Goal: Task Accomplishment & Management: Manage account settings

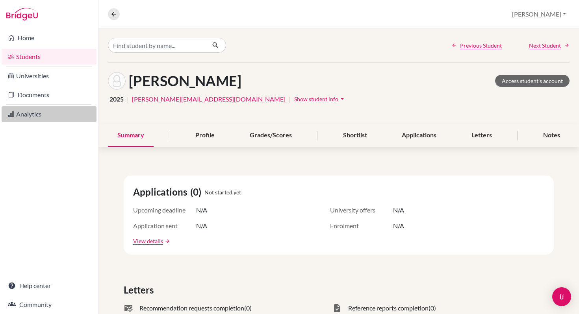
click at [24, 114] on link "Analytics" at bounding box center [49, 114] width 95 height 16
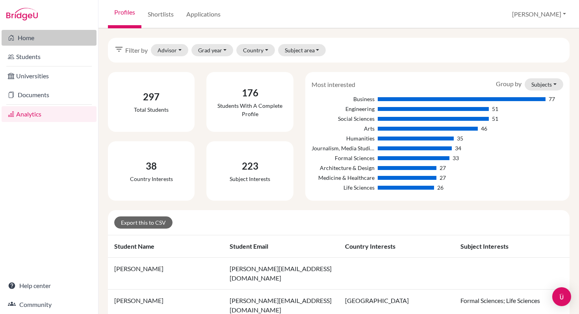
click at [28, 38] on link "Home" at bounding box center [49, 38] width 95 height 16
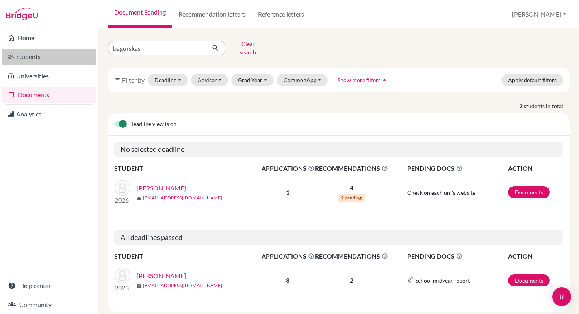
click at [24, 58] on link "Students" at bounding box center [49, 57] width 95 height 16
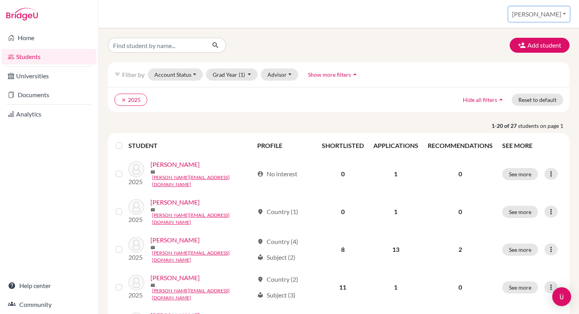
click at [564, 14] on button "[PERSON_NAME]" at bounding box center [539, 14] width 61 height 15
click at [530, 45] on link "School Settings" at bounding box center [508, 45] width 62 height 13
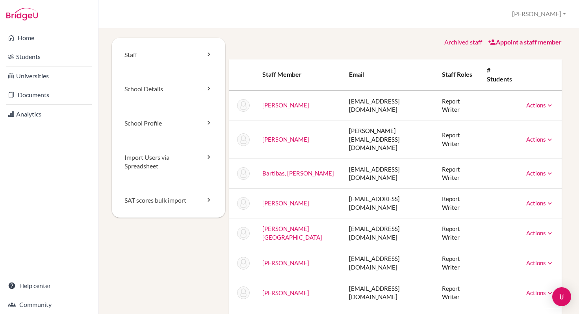
click at [550, 102] on icon at bounding box center [550, 106] width 8 height 8
click at [516, 136] on link "Archive" at bounding box center [520, 141] width 67 height 11
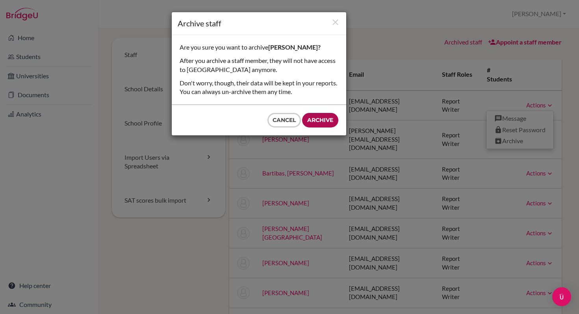
click at [323, 119] on input "Archive" at bounding box center [320, 120] width 36 height 15
type input "Archive"
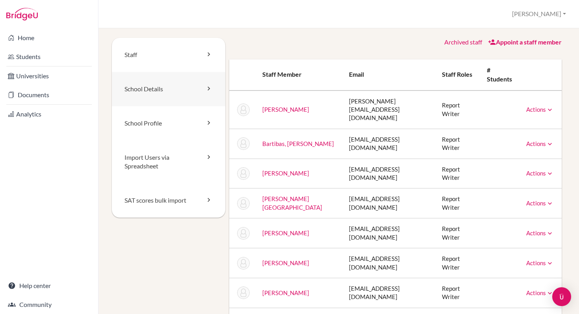
click at [209, 89] on icon at bounding box center [209, 89] width 8 height 8
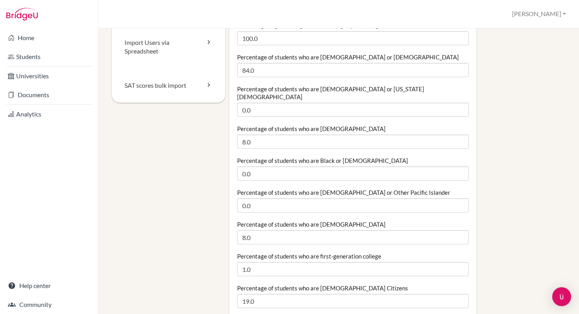
scroll to position [115, 0]
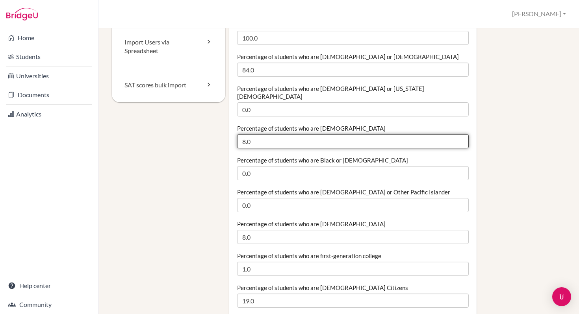
click at [245, 134] on input "8.0" at bounding box center [353, 141] width 232 height 14
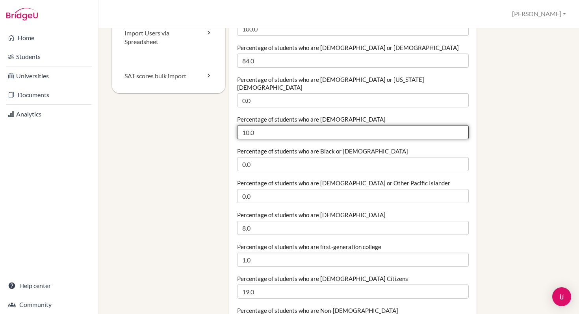
scroll to position [127, 0]
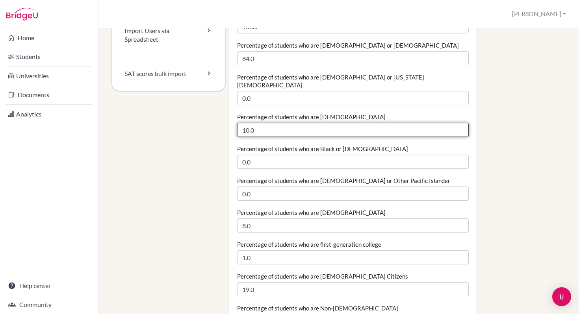
type input "10.0"
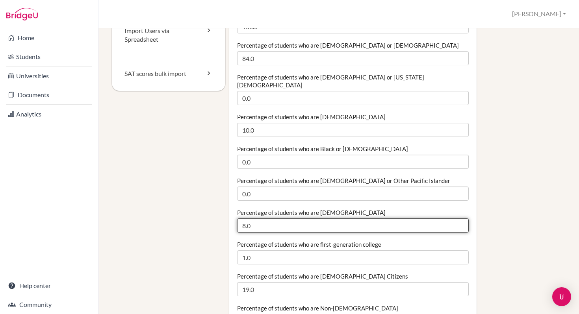
click at [245, 219] on input "8.0" at bounding box center [353, 226] width 232 height 14
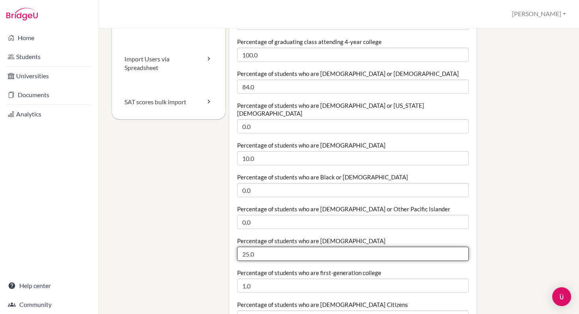
scroll to position [97, 0]
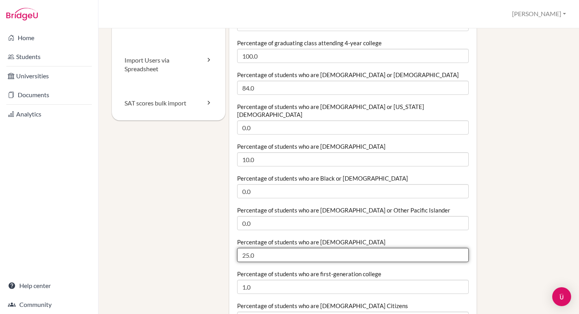
type input "25.0"
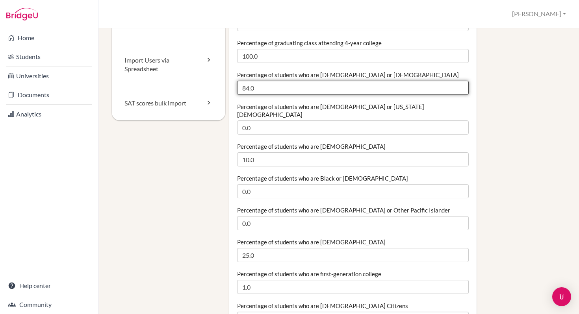
click at [249, 89] on input "84.0" at bounding box center [353, 88] width 232 height 14
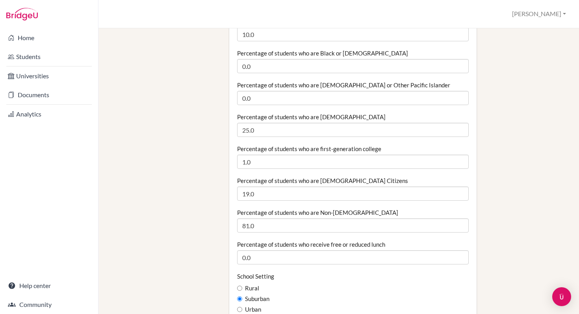
scroll to position [223, 0]
type input "65.0"
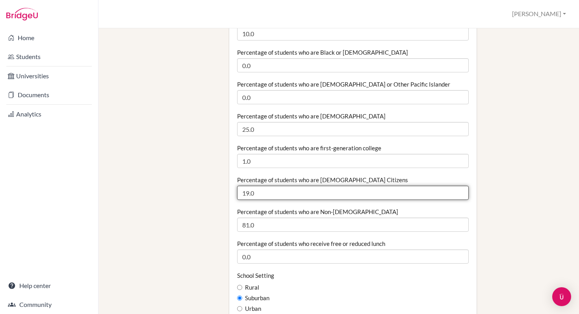
click at [249, 186] on input "19.0" at bounding box center [353, 193] width 232 height 14
type input "28.0"
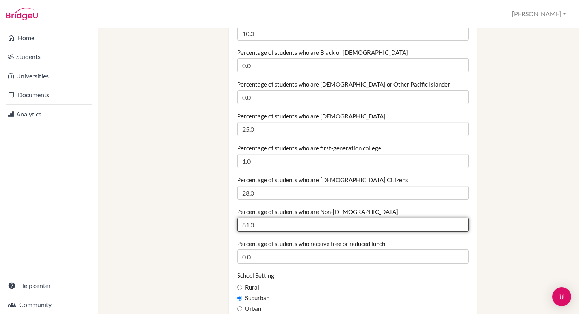
click at [249, 218] on input "81.0" at bounding box center [353, 225] width 232 height 14
type input "72.0"
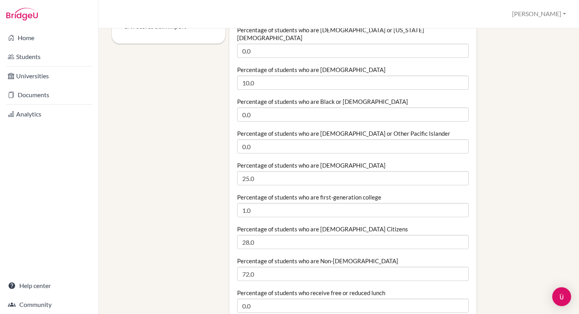
scroll to position [175, 0]
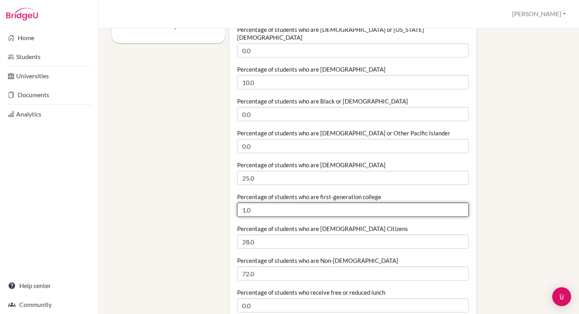
click at [245, 203] on input "1.0" at bounding box center [353, 210] width 232 height 14
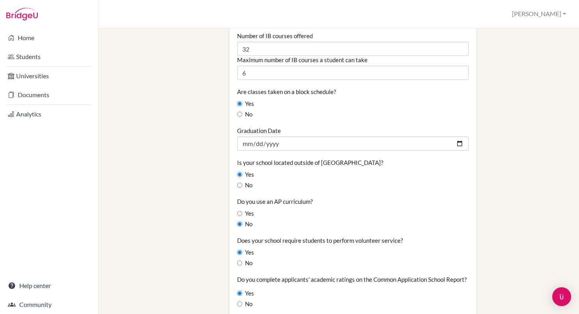
scroll to position [574, 0]
type input "5.0"
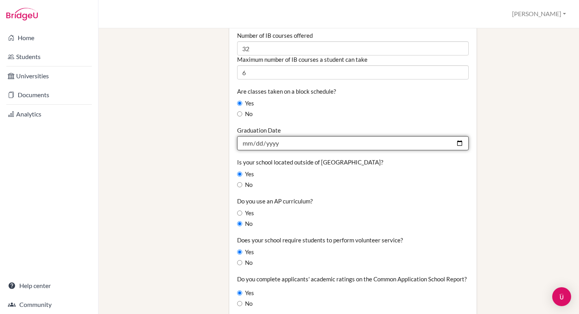
click at [460, 136] on input "2025-06-06" at bounding box center [353, 143] width 232 height 14
type input "2026-06-05"
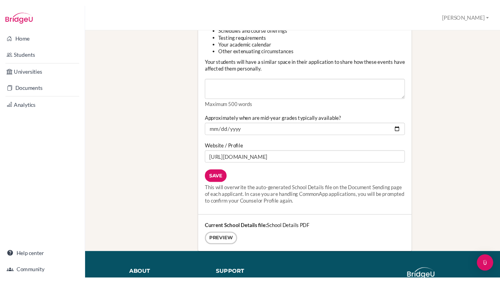
scroll to position [977, 0]
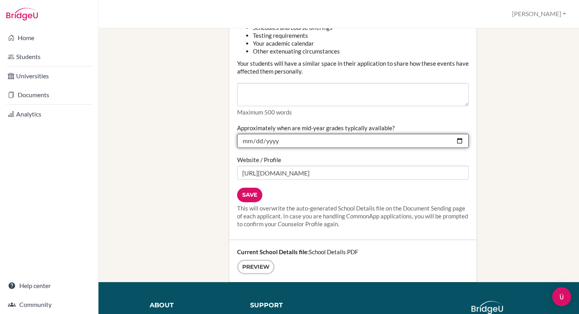
click at [258, 134] on input "2024-12-20" at bounding box center [353, 141] width 232 height 14
click at [284, 134] on input "2024-12-19" at bounding box center [353, 141] width 232 height 14
click at [460, 134] on input "2024-12-19" at bounding box center [353, 141] width 232 height 14
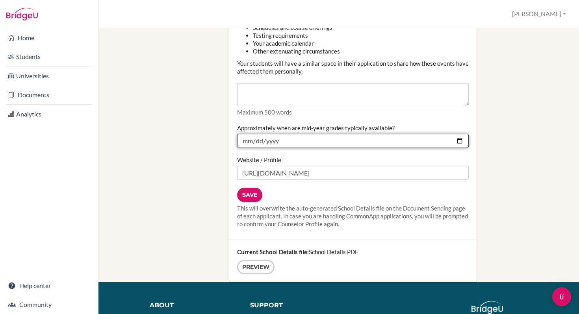
type input "2025-12-19"
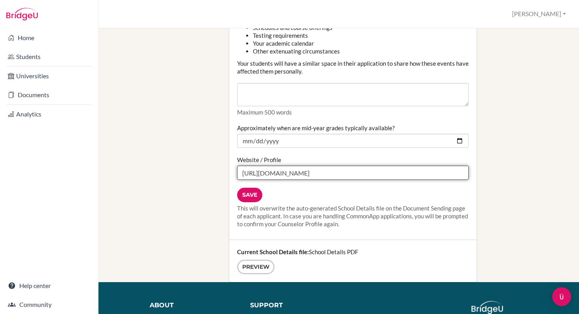
drag, startPoint x: 318, startPoint y: 166, endPoint x: 229, endPoint y: 160, distance: 89.7
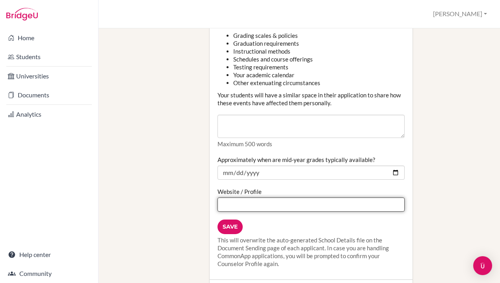
paste input "https://www.uas.edu.uy/wp-content/uploads/2025/09/School-Profile-2025-2026.pdf"
type input "https://www.uas.edu.uy/wp-content/uploads/2025/09/School-Profile-2025-2026.pdf"
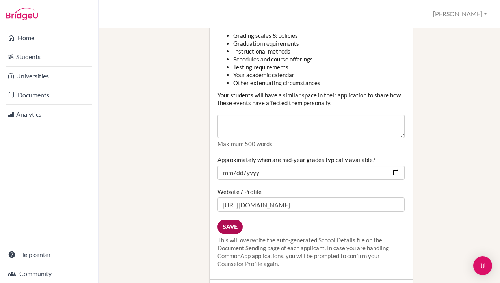
click at [231, 220] on input "Save" at bounding box center [230, 227] width 25 height 15
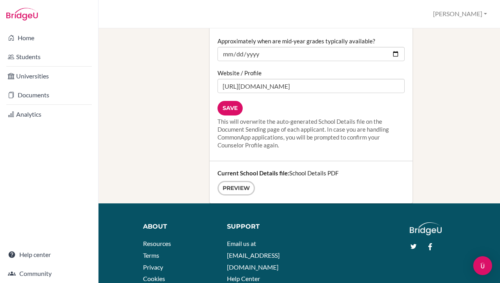
scroll to position [1053, 0]
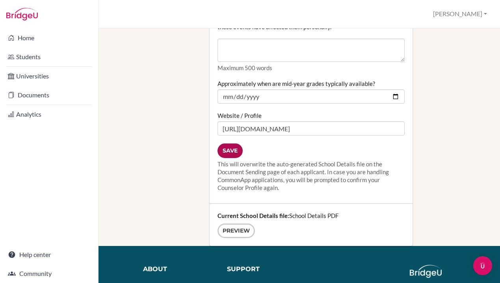
click at [230, 143] on input "Save" at bounding box center [230, 150] width 25 height 15
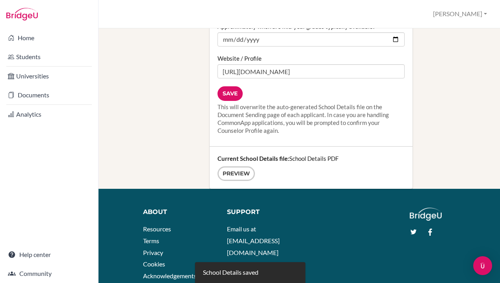
scroll to position [1129, 0]
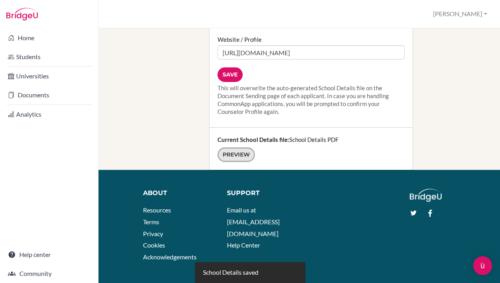
click at [236, 147] on link "Preview" at bounding box center [236, 154] width 37 height 15
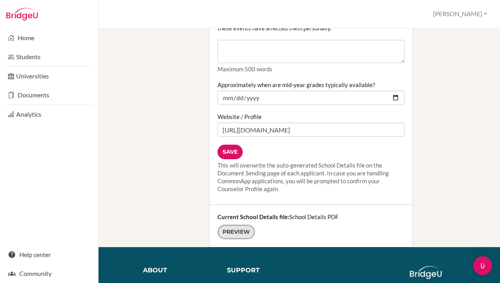
scroll to position [1051, 0]
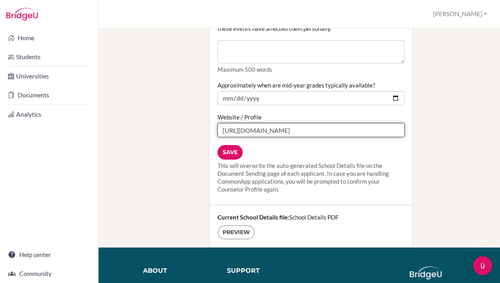
click at [282, 123] on input "[URL][DOMAIN_NAME]" at bounding box center [311, 130] width 187 height 14
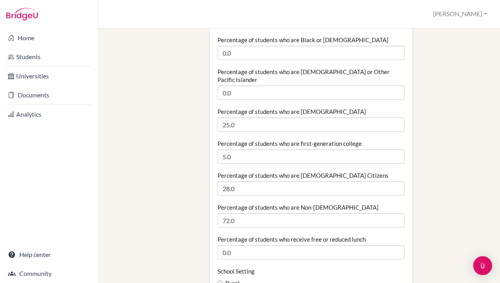
scroll to position [0, 0]
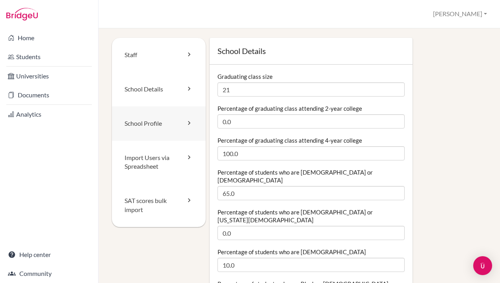
click at [188, 123] on icon at bounding box center [189, 123] width 8 height 8
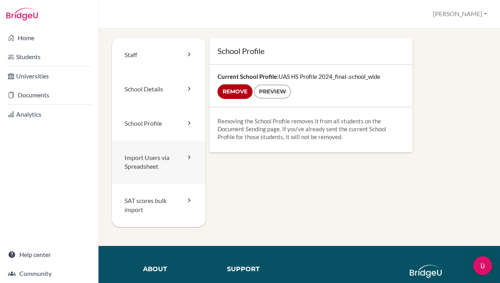
click at [159, 159] on link "Import Users via Spreadsheet" at bounding box center [159, 162] width 94 height 43
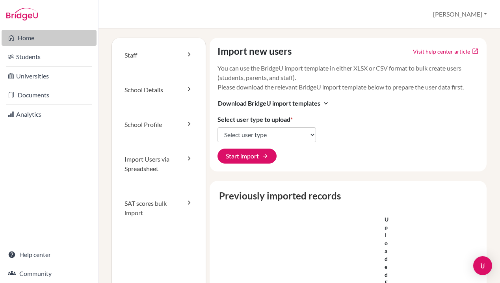
click at [28, 33] on link "Home" at bounding box center [49, 38] width 95 height 16
